Goal: Navigation & Orientation: Find specific page/section

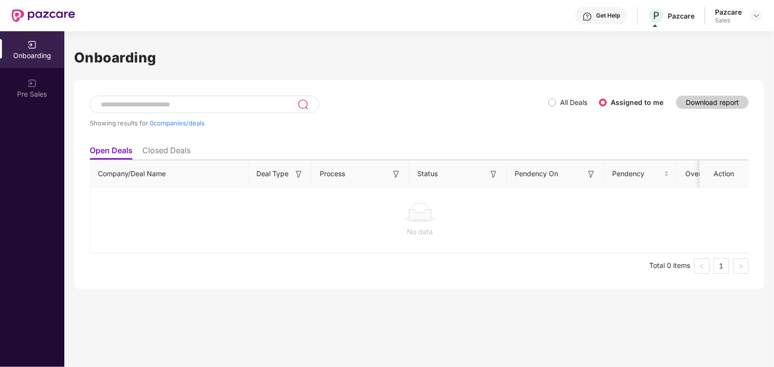
click at [748, 20] on div "Pazcare Sales" at bounding box center [738, 15] width 47 height 17
click at [756, 18] on img at bounding box center [757, 16] width 8 height 8
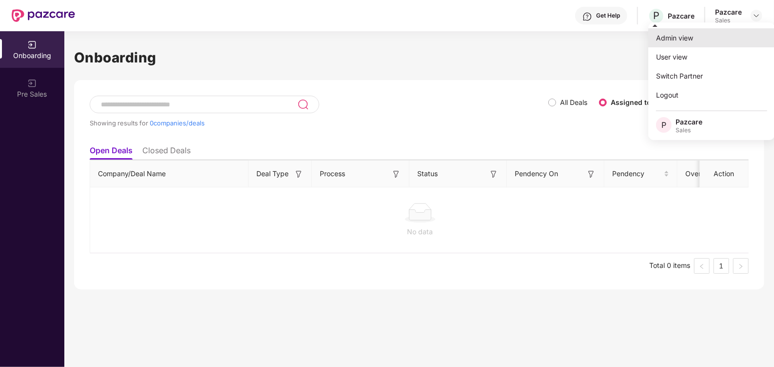
click at [674, 46] on div "Admin view" at bounding box center [712, 37] width 127 height 19
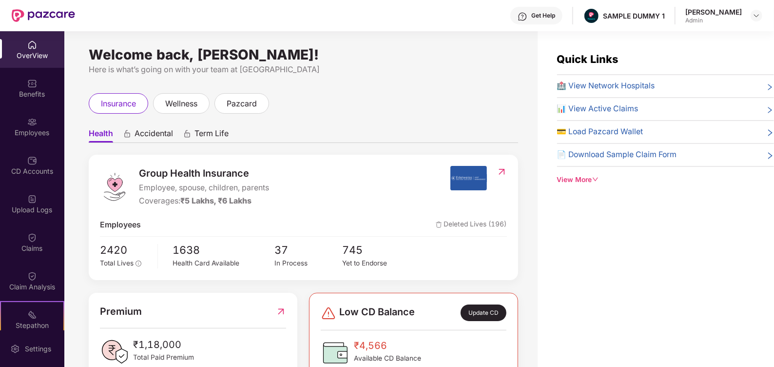
click at [555, 18] on div "Get Help" at bounding box center [544, 16] width 24 height 8
click at [388, 120] on div "Health Accidental Term Life Group Health Insurance Employee, spouse, children, …" at bounding box center [304, 349] width 430 height 471
click at [554, 15] on div "Get Help" at bounding box center [544, 16] width 24 height 8
click at [653, 215] on div "Quick Links 🏥 View Network Hospitals 📊 View Active Claims 💳 Load Pazcard Wallet…" at bounding box center [656, 214] width 236 height 367
click at [590, 179] on div "View More" at bounding box center [665, 180] width 217 height 11
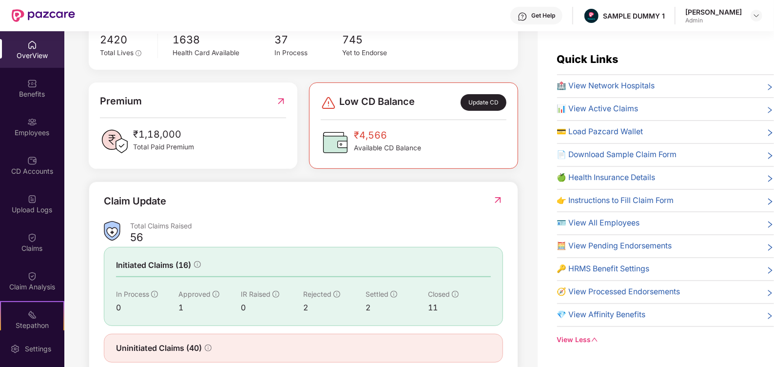
scroll to position [209, 0]
click at [32, 88] on div "Benefits" at bounding box center [32, 88] width 64 height 37
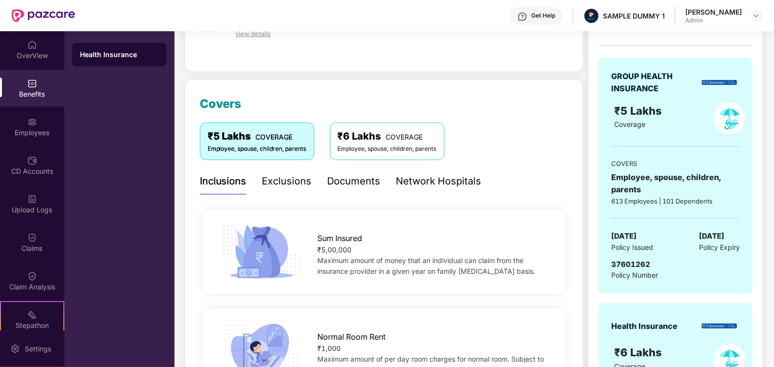
scroll to position [78, 0]
click at [302, 178] on div "Exclusions" at bounding box center [287, 181] width 50 height 15
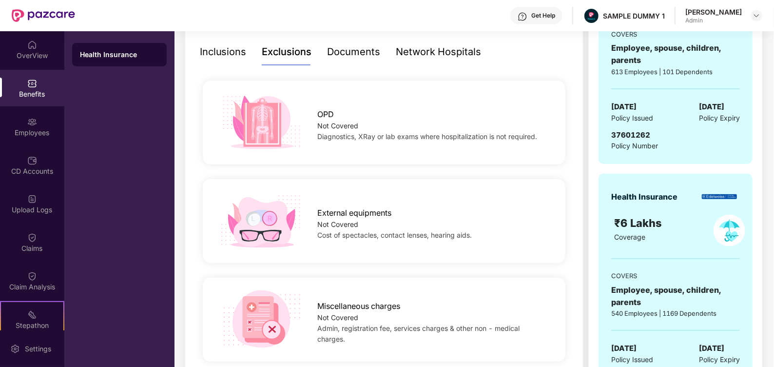
scroll to position [208, 0]
click at [349, 49] on div "Documents" at bounding box center [354, 51] width 53 height 15
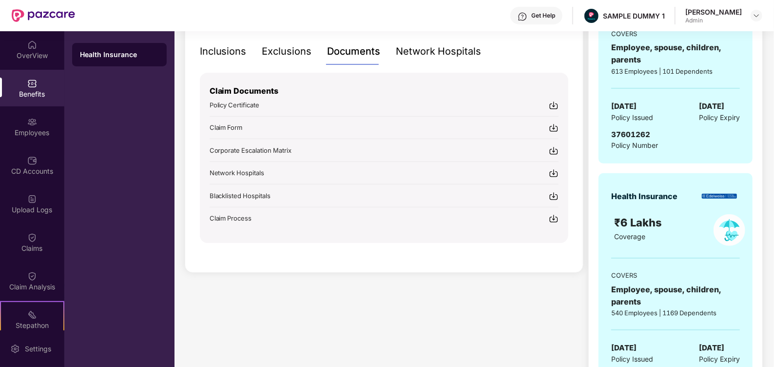
click at [418, 54] on div "Network Hospitals" at bounding box center [438, 51] width 85 height 15
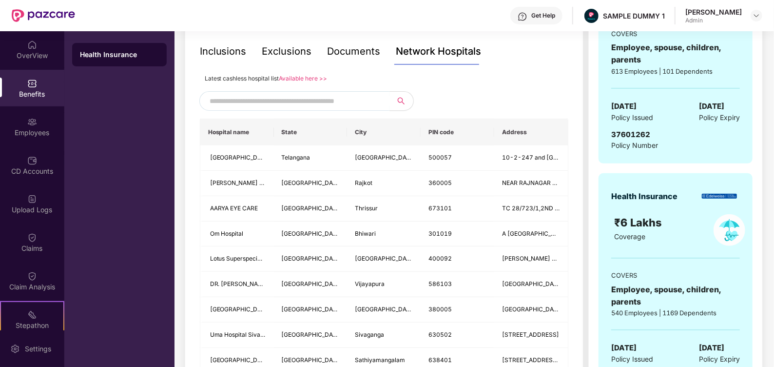
click at [243, 96] on input "text" at bounding box center [293, 101] width 167 height 15
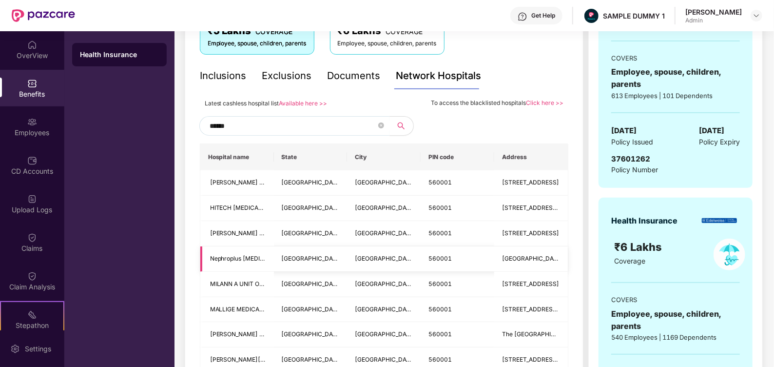
scroll to position [183, 0]
type input "*"
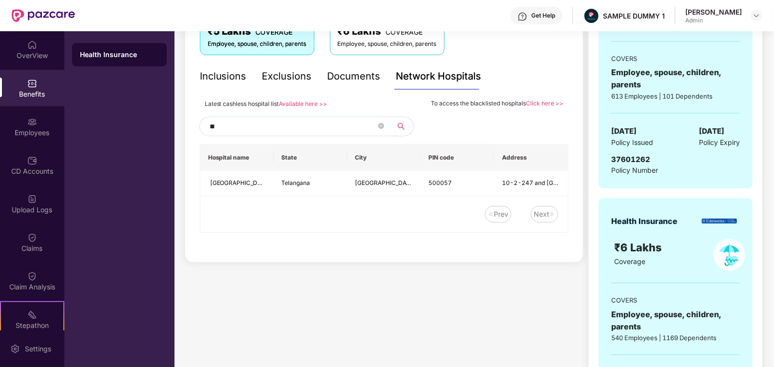
type input "*"
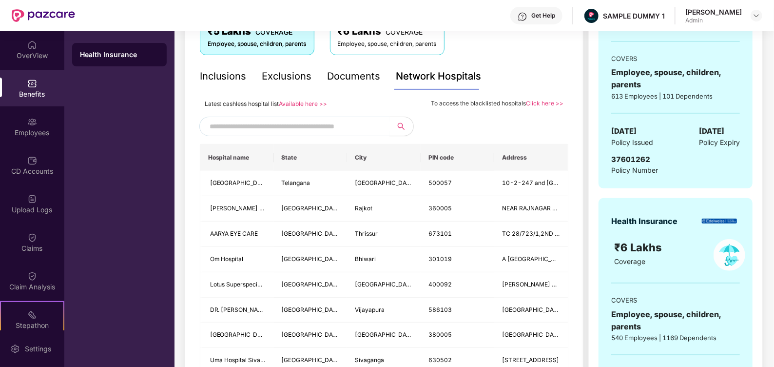
click at [359, 78] on div "Documents" at bounding box center [354, 76] width 53 height 15
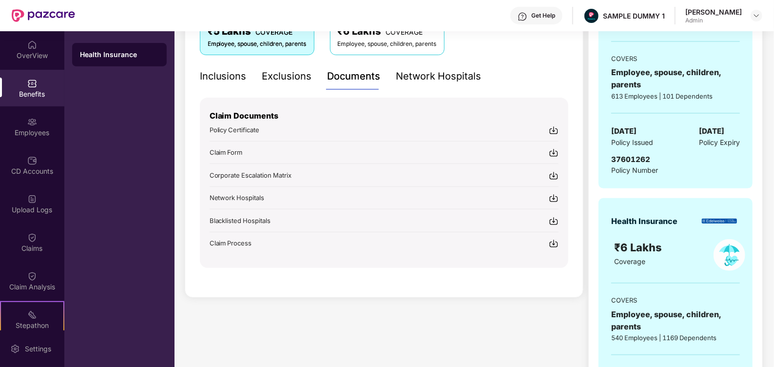
click at [432, 74] on div "Network Hospitals" at bounding box center [438, 76] width 85 height 15
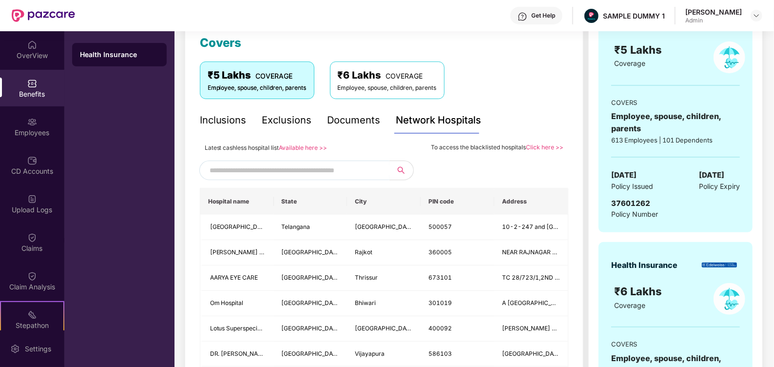
scroll to position [140, 0]
click at [39, 122] on div "Employees" at bounding box center [32, 126] width 64 height 37
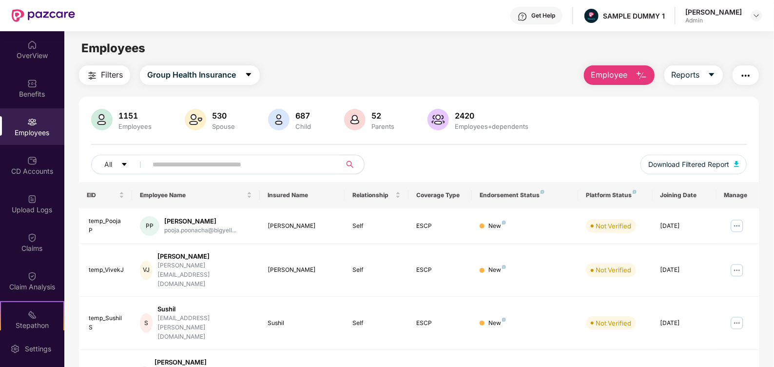
click at [612, 71] on span "Employee" at bounding box center [609, 75] width 37 height 12
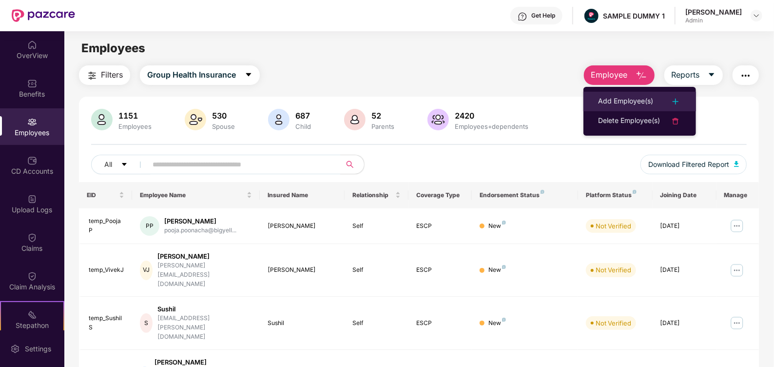
click at [614, 97] on div "Add Employee(s)" at bounding box center [625, 102] width 55 height 12
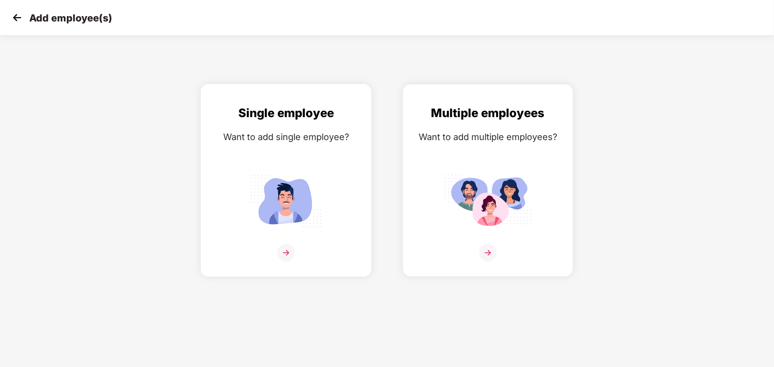
click at [302, 171] on img at bounding box center [286, 200] width 88 height 61
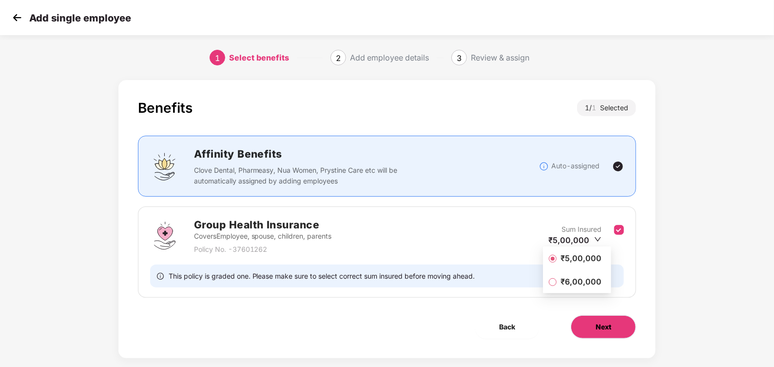
click at [609, 328] on span "Next" at bounding box center [604, 326] width 16 height 11
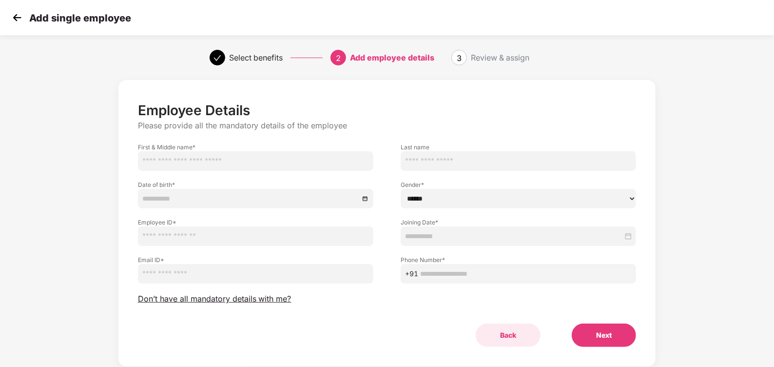
click at [517, 339] on button "Back" at bounding box center [508, 334] width 65 height 23
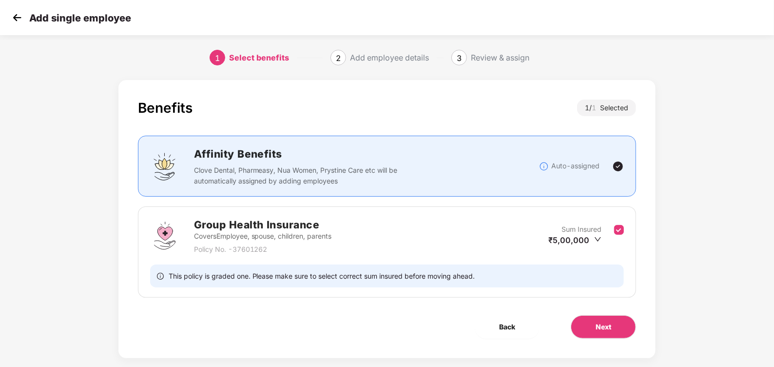
click at [18, 16] on img at bounding box center [17, 17] width 15 height 15
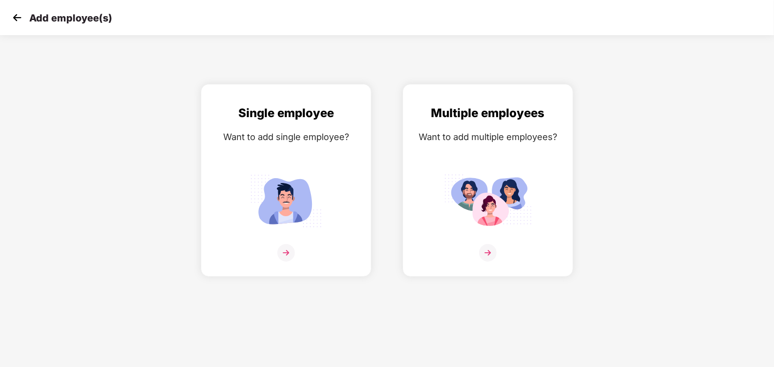
click at [18, 16] on img at bounding box center [17, 17] width 15 height 15
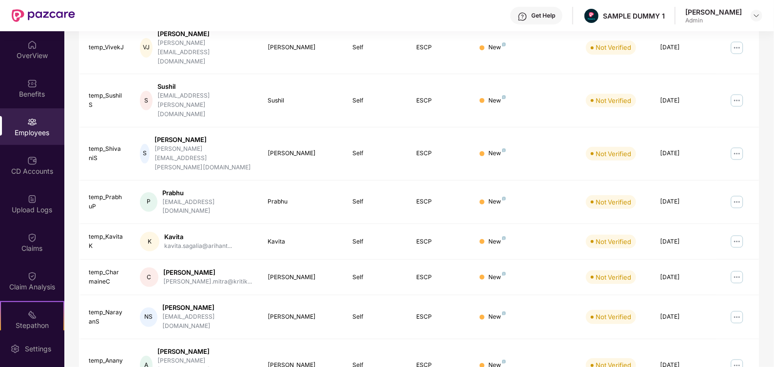
scroll to position [231, 0]
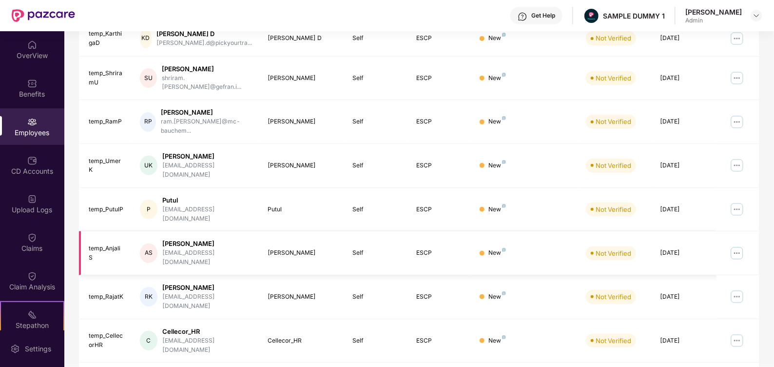
scroll to position [230, 0]
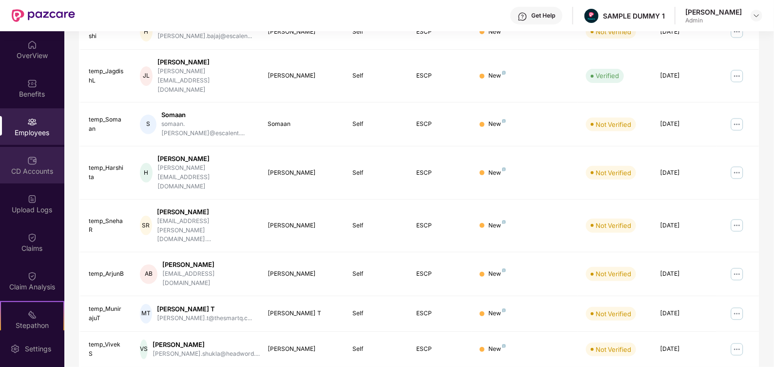
click at [39, 160] on div "CD Accounts" at bounding box center [32, 165] width 64 height 37
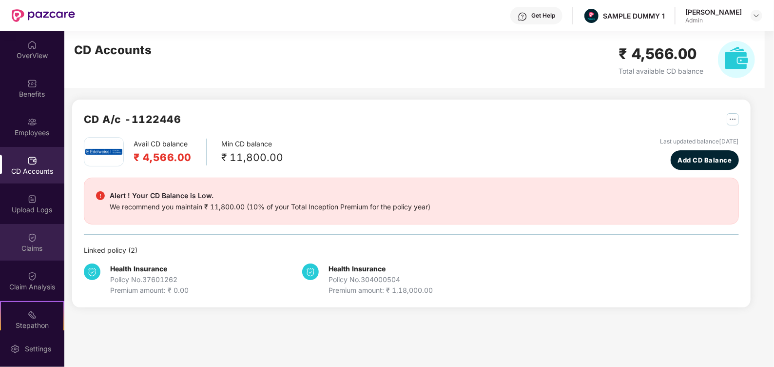
click at [41, 236] on div "Claims" at bounding box center [32, 242] width 64 height 37
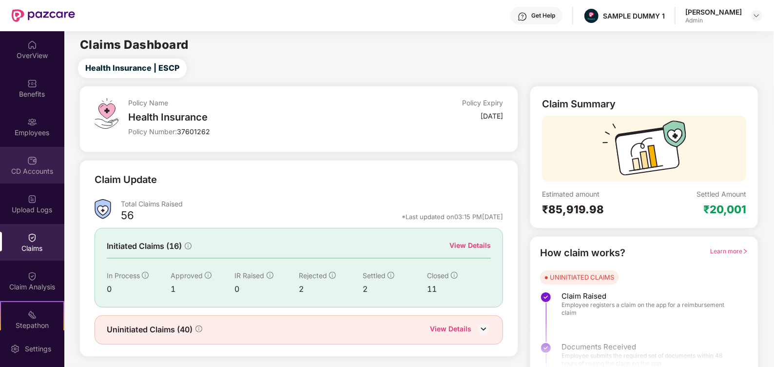
click at [42, 166] on div "CD Accounts" at bounding box center [32, 171] width 64 height 10
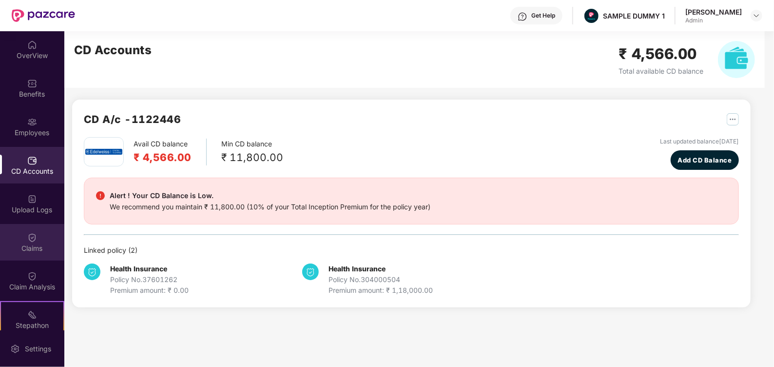
click at [33, 236] on img at bounding box center [32, 238] width 10 height 10
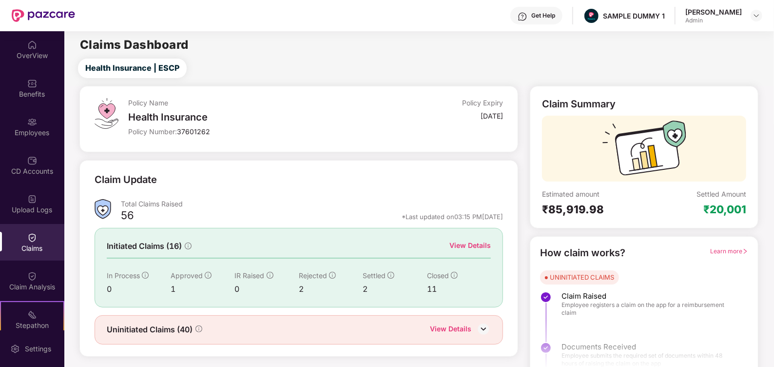
scroll to position [14, 0]
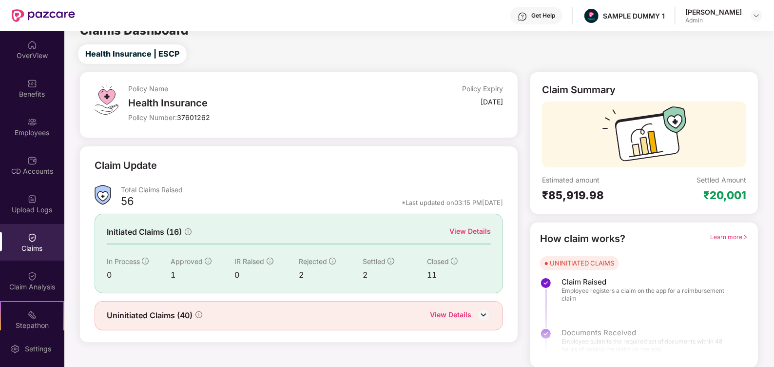
click at [451, 228] on div "View Details" at bounding box center [470, 231] width 41 height 11
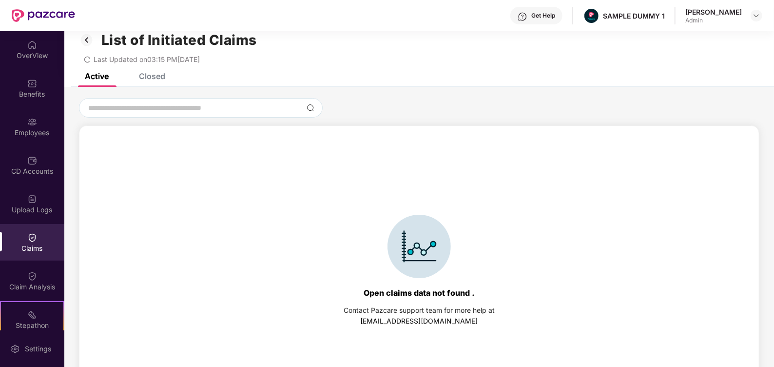
click at [154, 75] on div "Closed" at bounding box center [152, 76] width 26 height 10
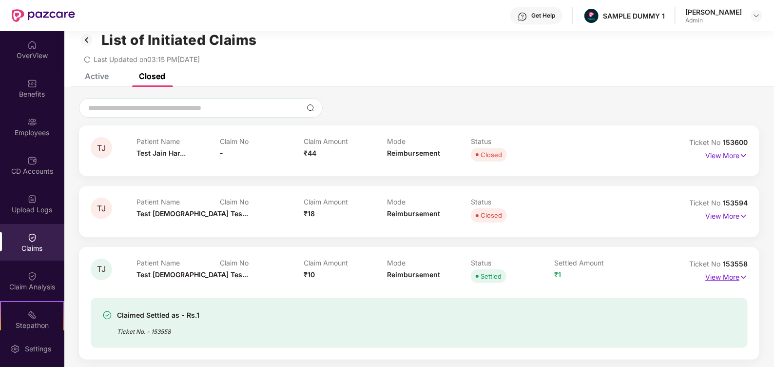
click at [725, 280] on p "View More" at bounding box center [727, 275] width 42 height 13
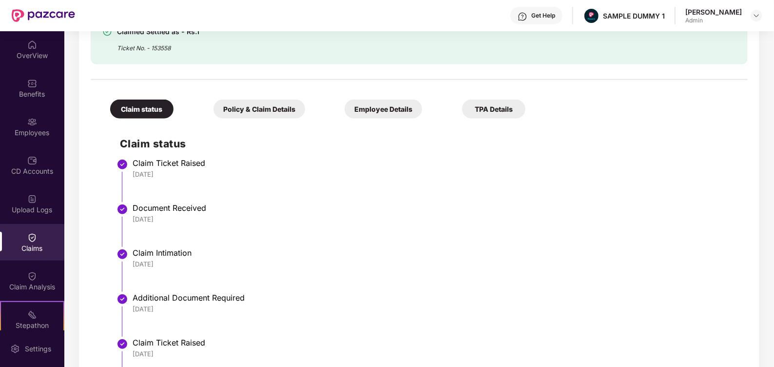
scroll to position [323, 0]
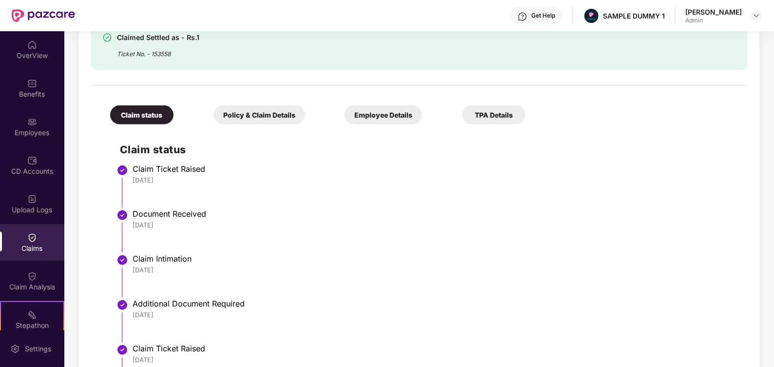
click at [256, 109] on div "Policy & Claim Details" at bounding box center [260, 114] width 92 height 19
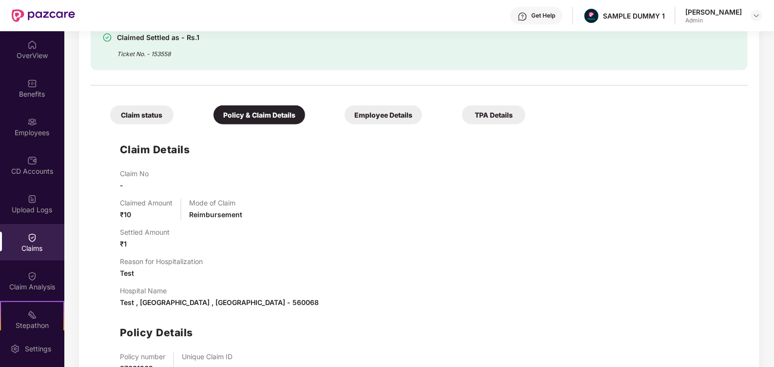
click at [389, 111] on div "Employee Details" at bounding box center [384, 114] width 78 height 19
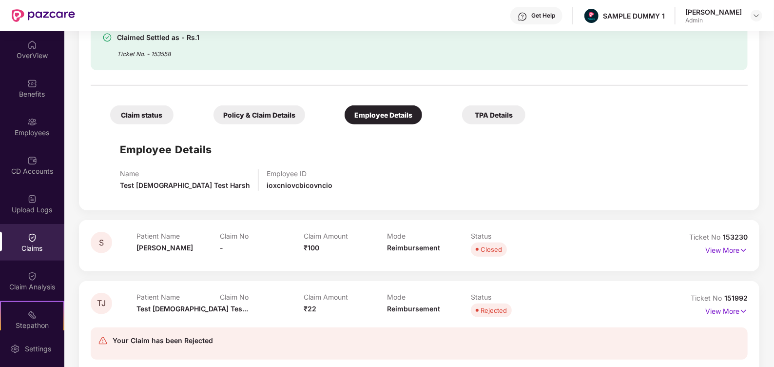
click at [483, 112] on div "TPA Details" at bounding box center [493, 114] width 63 height 19
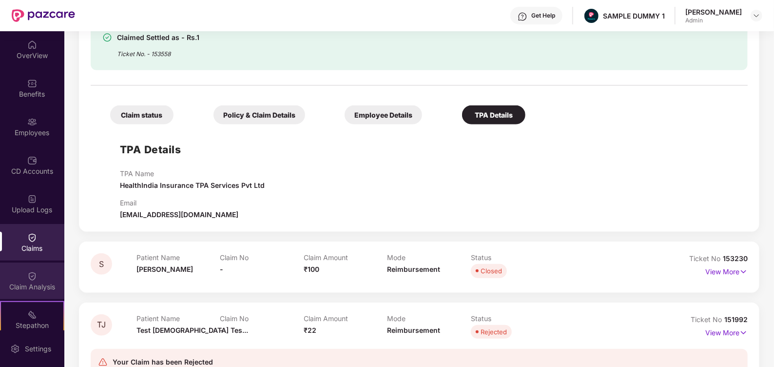
click at [38, 282] on div "Claim Analysis" at bounding box center [32, 287] width 64 height 10
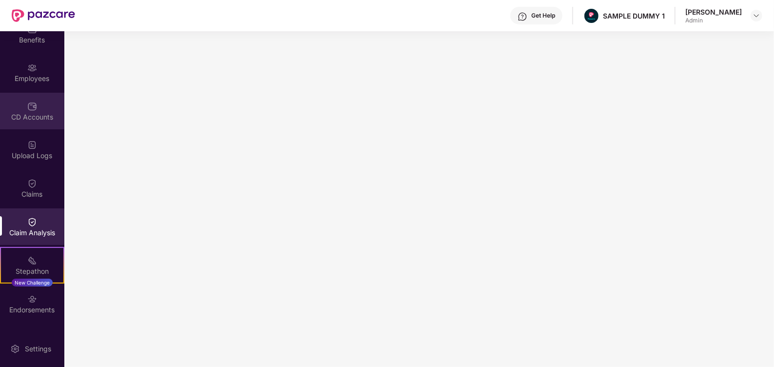
scroll to position [60, 0]
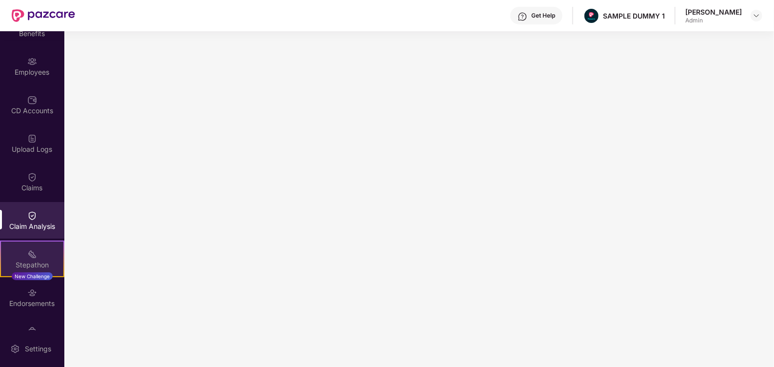
click at [28, 256] on img at bounding box center [32, 254] width 10 height 10
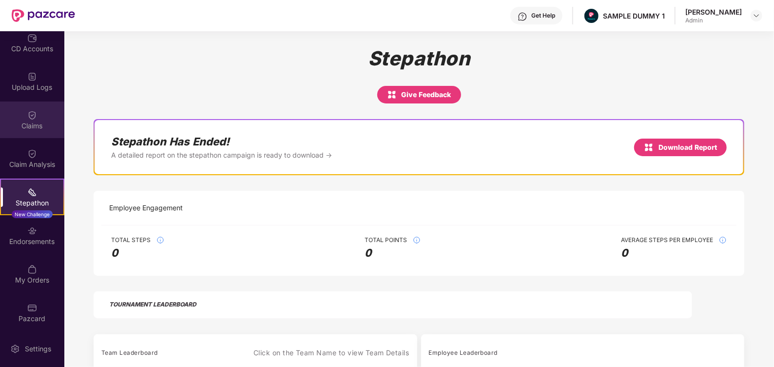
scroll to position [124, 0]
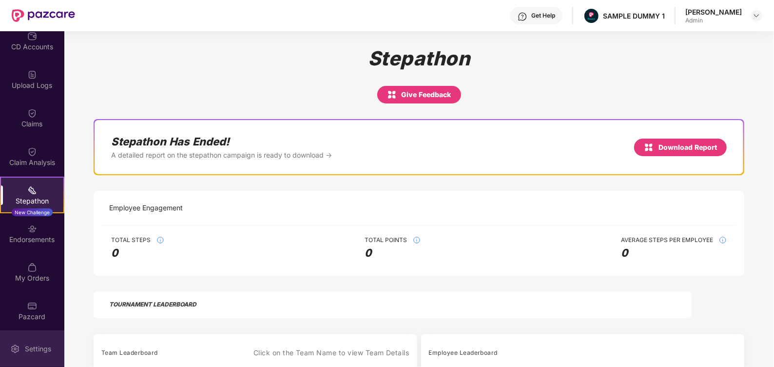
click at [29, 346] on div "Settings" at bounding box center [38, 349] width 32 height 10
